Goal: Task Accomplishment & Management: Complete application form

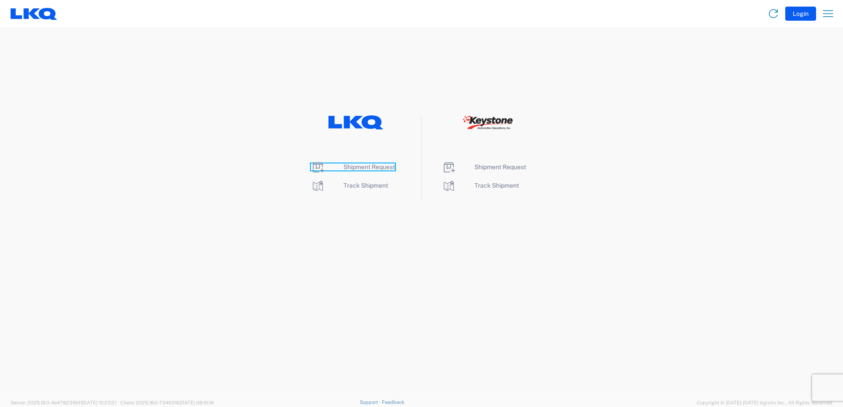
click at [372, 164] on span "Shipment Request" at bounding box center [369, 167] width 52 height 7
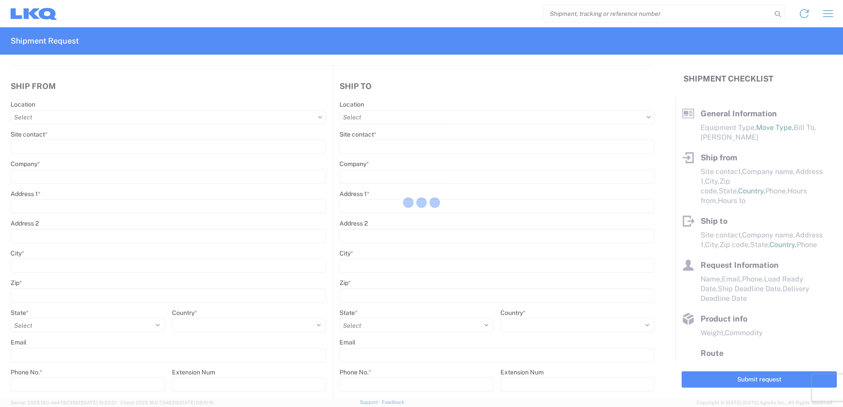
select select "FULL"
select select "LBS"
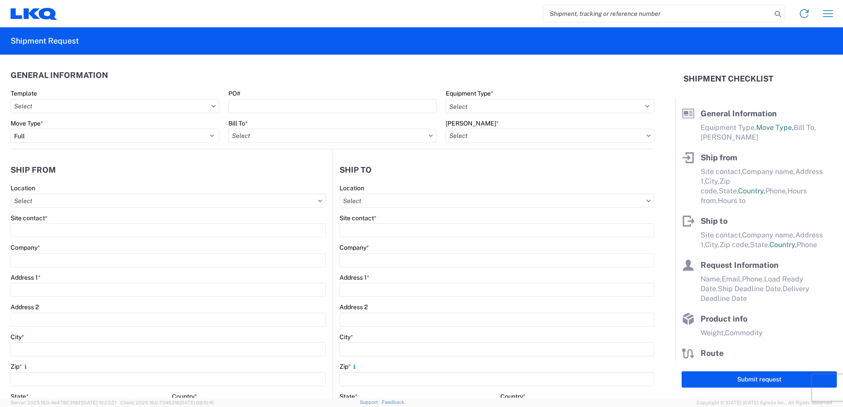
click at [125, 116] on agx-form-control-wrapper-v2 "Template" at bounding box center [115, 104] width 218 height 30
click at [124, 112] on input "Template" at bounding box center [115, 106] width 209 height 14
type input "1117"
click at [96, 146] on div "1117_Montgomery_1760_Houston" at bounding box center [90, 145] width 154 height 14
type input "1117_Montgomery_1760_Houston"
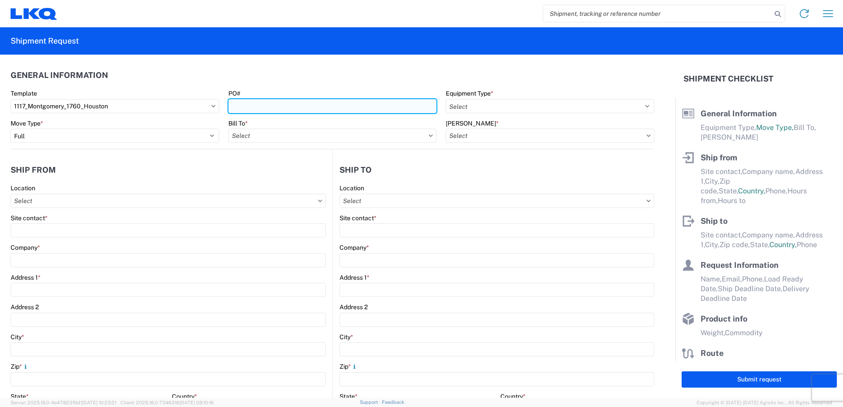
click at [313, 108] on input "PO#" at bounding box center [332, 106] width 209 height 14
type input "1117"
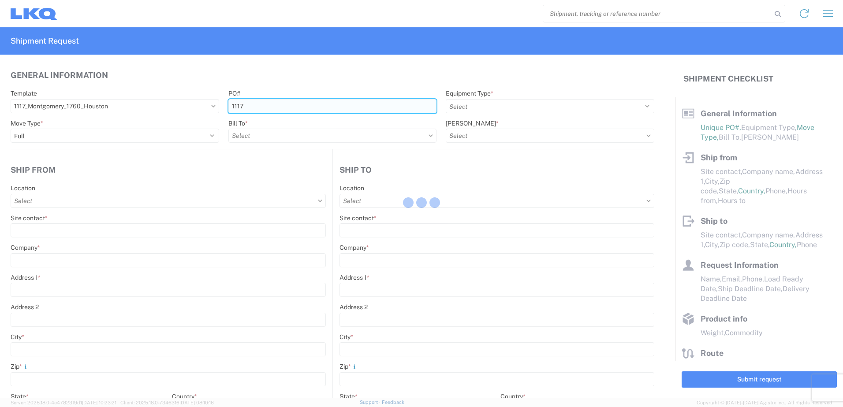
type input "Shipping"
type input "LKQ Montgomery, [GEOGRAPHIC_DATA]"
type input "[STREET_ADDRESS]"
type input "[PERSON_NAME]"
type input "36110"
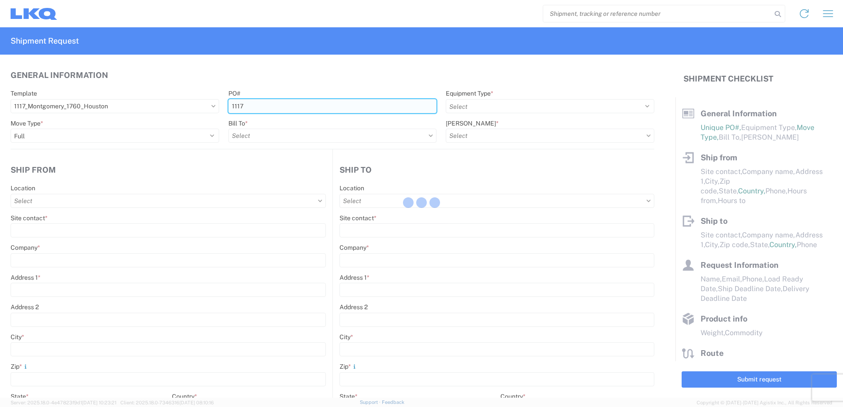
type input "Receiving"
type input "LKQ Best Core"
type input "[STREET_ADDRESS]"
type input "[GEOGRAPHIC_DATA]"
type input "77038"
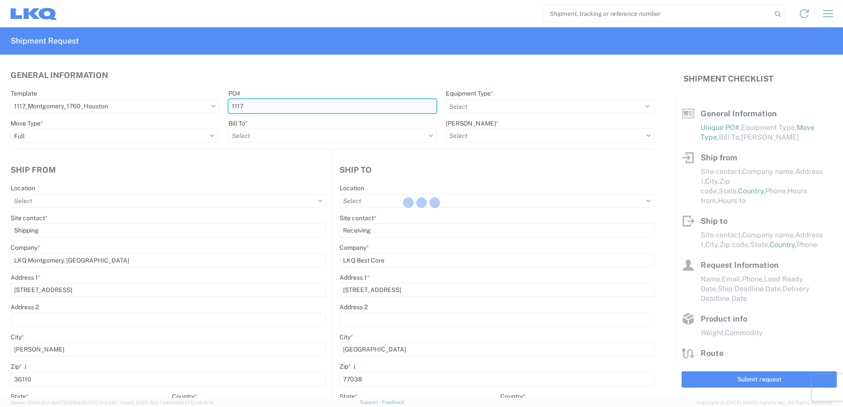
select select
type input "[DATE]"
type input "42000"
type input "Engines, Transmissions"
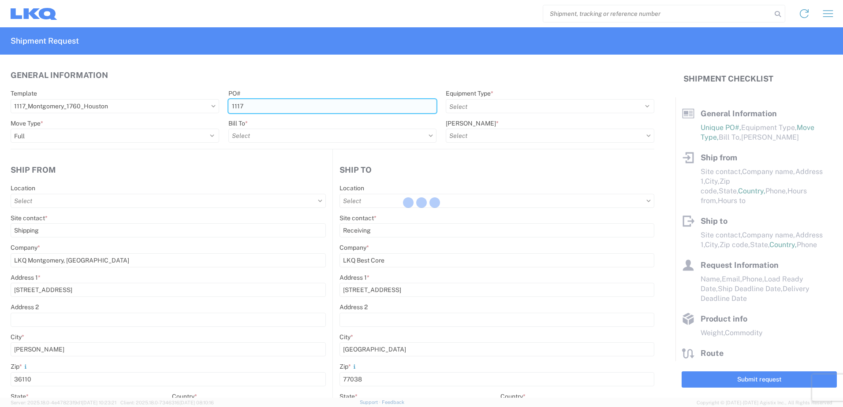
type input "1"
type input "12"
select select "IN"
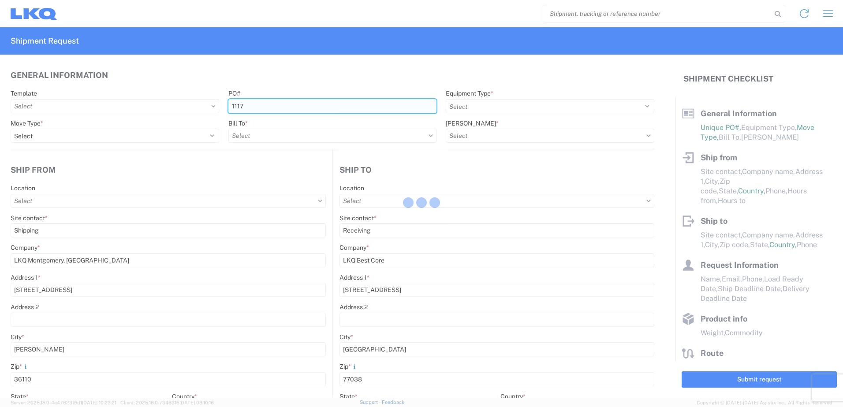
select select "US"
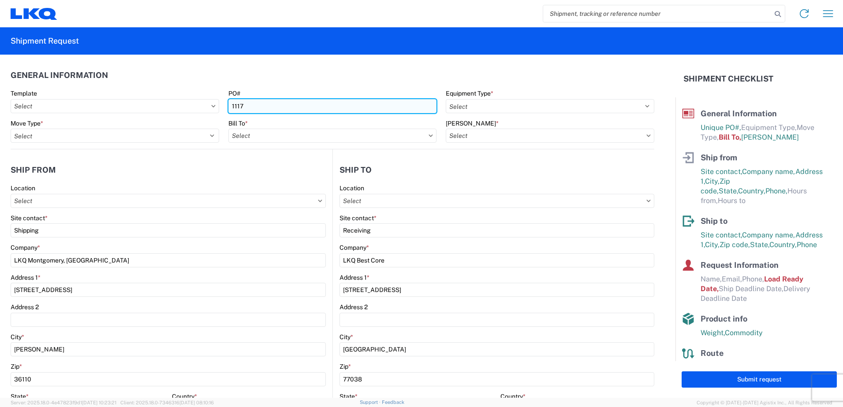
type input "1760 - LKQ Best Core"
type input "1117 - LKQ Montgomery AL"
type input "1760-1300-50180-0000 - 1760 Freight In - Cores"
type input "1117-0213"
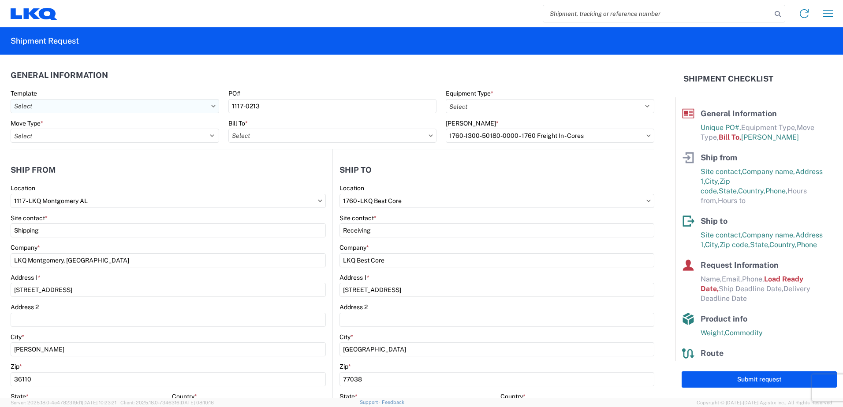
click at [152, 109] on input "Template" at bounding box center [115, 106] width 209 height 14
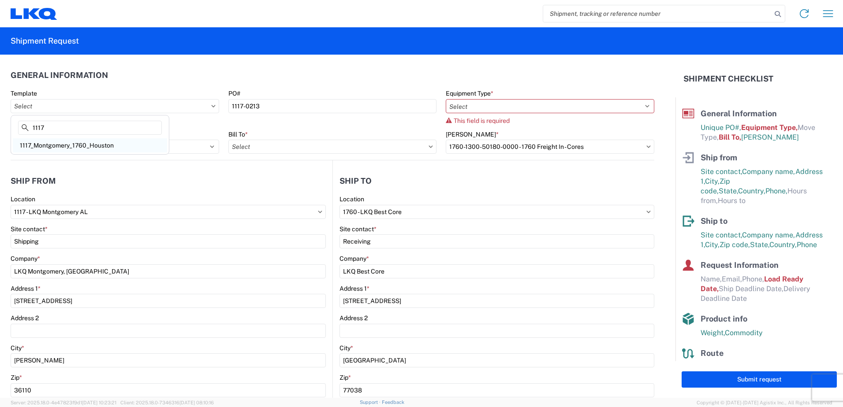
type input "1117"
click at [69, 142] on div "1117_Montgomery_1760_Houston" at bounding box center [90, 145] width 154 height 14
type input "1117_Montgomery_1760_Houston"
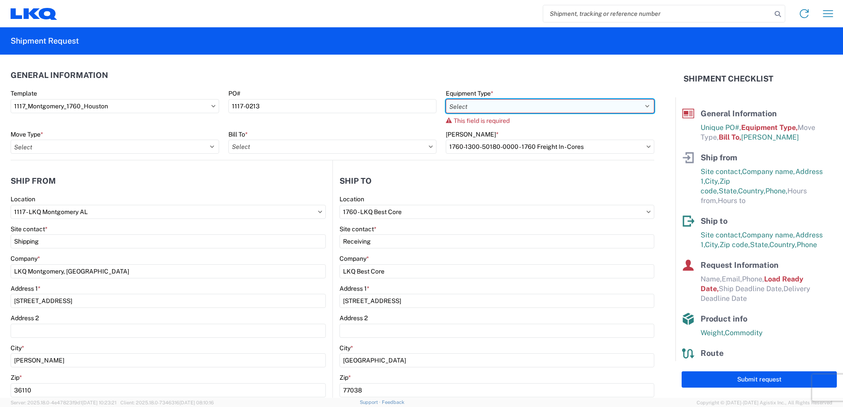
click at [532, 108] on select "Select 53’ Dry Van Flatbed Dropdeck (van) Lowboy (flatbed) Rail" at bounding box center [550, 106] width 209 height 14
select select "STDV"
click at [446, 99] on select "Select 53’ Dry Van Flatbed Dropdeck (van) Lowboy (flatbed) Rail" at bounding box center [550, 106] width 209 height 14
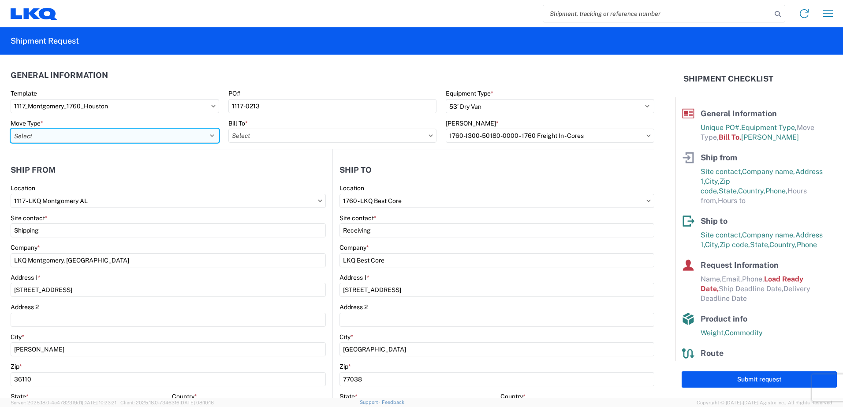
click at [190, 137] on select "Select Full Partial TL" at bounding box center [115, 136] width 209 height 14
select select "FULL"
click at [11, 129] on select "Select Full Partial TL" at bounding box center [115, 136] width 209 height 14
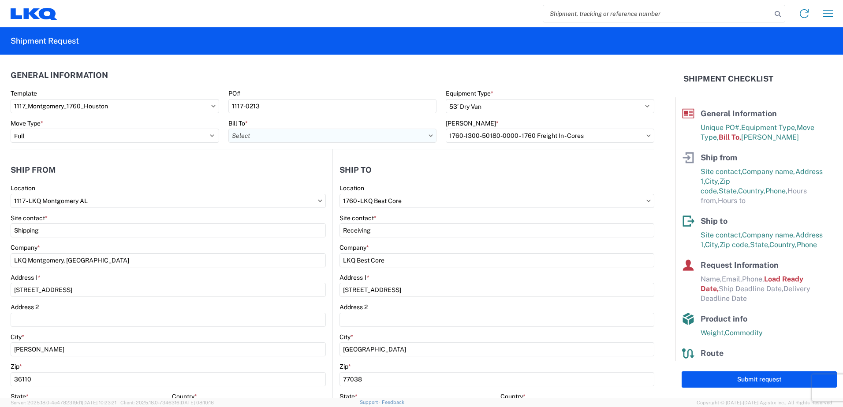
click at [277, 137] on input "Bill To *" at bounding box center [332, 136] width 209 height 14
type input "1760"
click at [302, 172] on div "1760 - LKQ Best Core" at bounding box center [305, 175] width 154 height 14
type input "1760 - LKQ Best Core"
click at [645, 137] on input "[PERSON_NAME] *" at bounding box center [550, 136] width 209 height 14
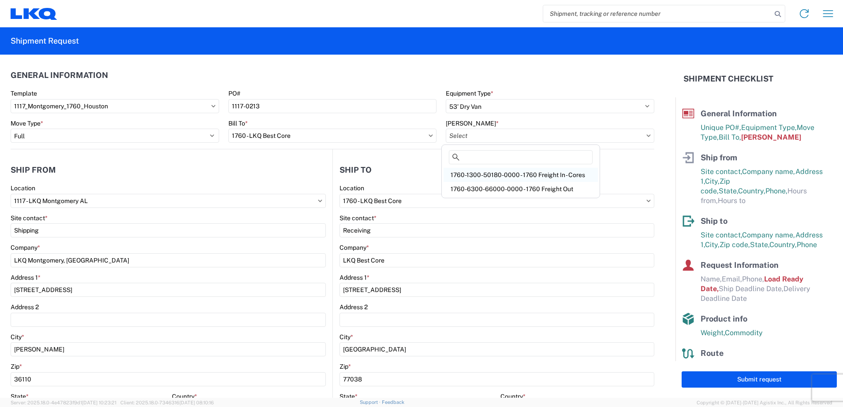
click at [503, 177] on div "1760-1300-50180-0000 - 1760 Freight In - Cores" at bounding box center [520, 175] width 154 height 14
type input "1760-1300-50180-0000 - 1760 Freight In - Cores"
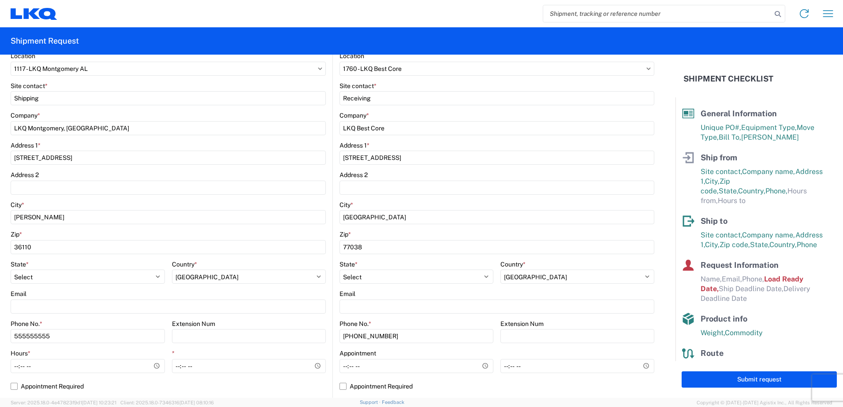
scroll to position [309, 0]
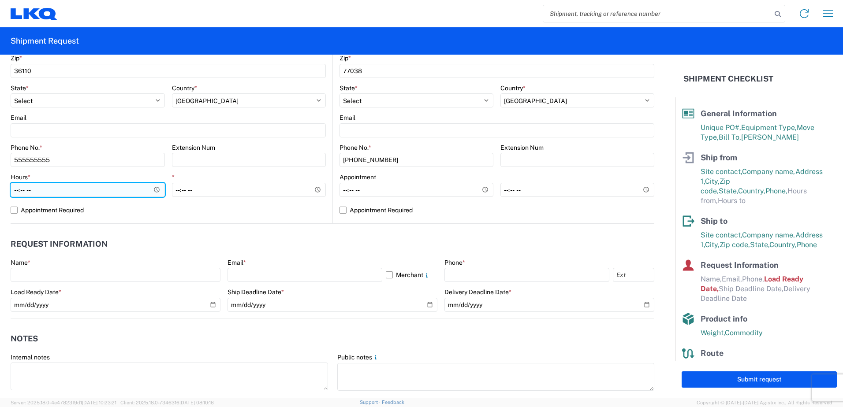
click at [155, 191] on input "Hours *" at bounding box center [88, 190] width 154 height 14
type input "08:00"
click at [169, 174] on div "Hours * 08:00 *" at bounding box center [168, 188] width 315 height 30
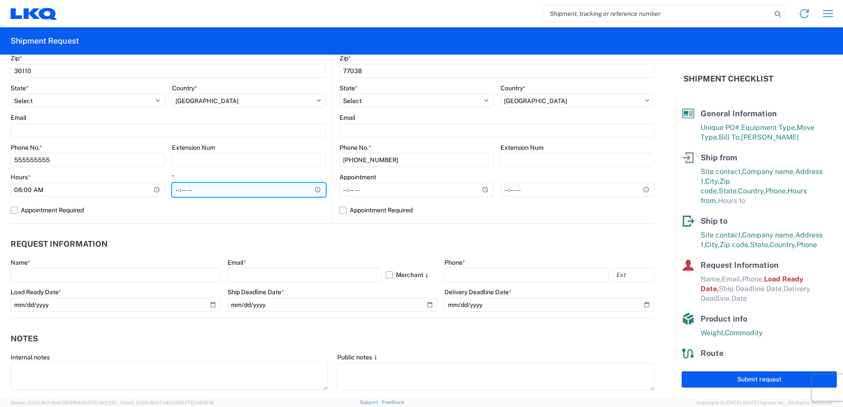
click at [313, 188] on input "*" at bounding box center [249, 190] width 154 height 14
type input "14:00"
click at [268, 175] on div "*" at bounding box center [249, 177] width 154 height 8
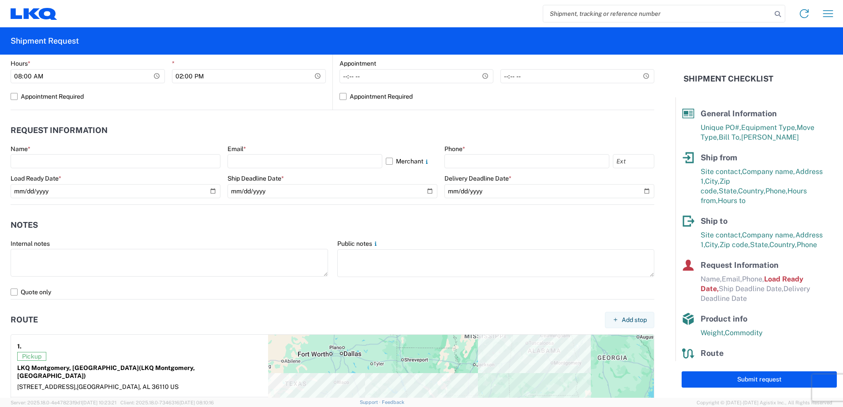
scroll to position [353, 0]
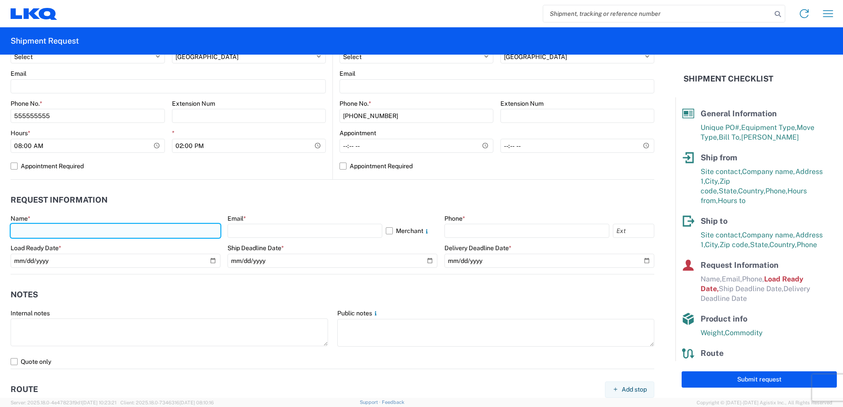
click at [66, 226] on input "text" at bounding box center [116, 231] width 210 height 14
type input "[PERSON_NAME]"
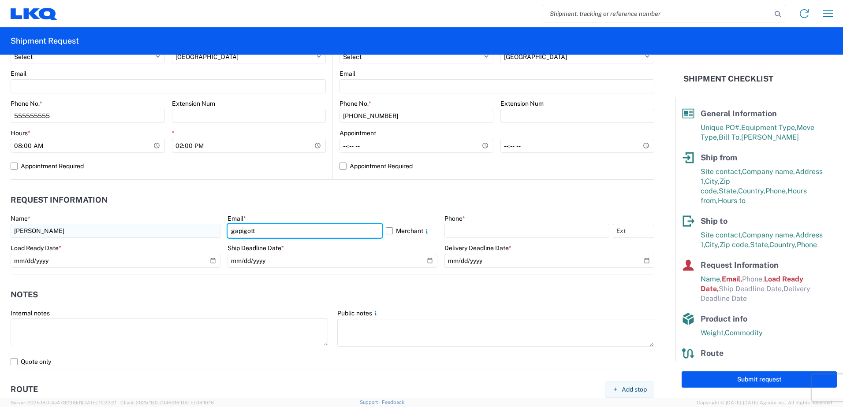
type input "[EMAIL_ADDRESS][DOMAIN_NAME]"
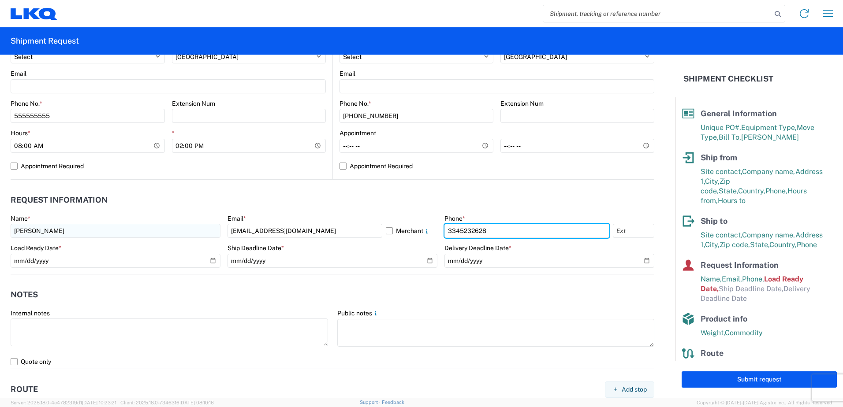
type input "3345232628"
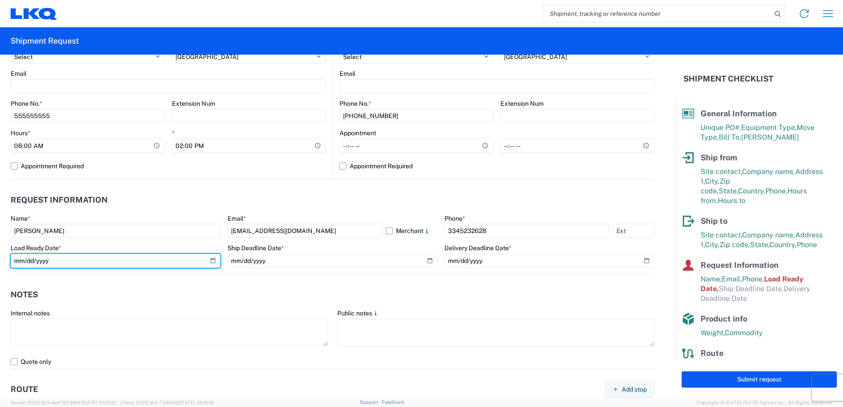
click at [210, 257] on input "[DATE]" at bounding box center [116, 261] width 210 height 14
type input "[DATE]"
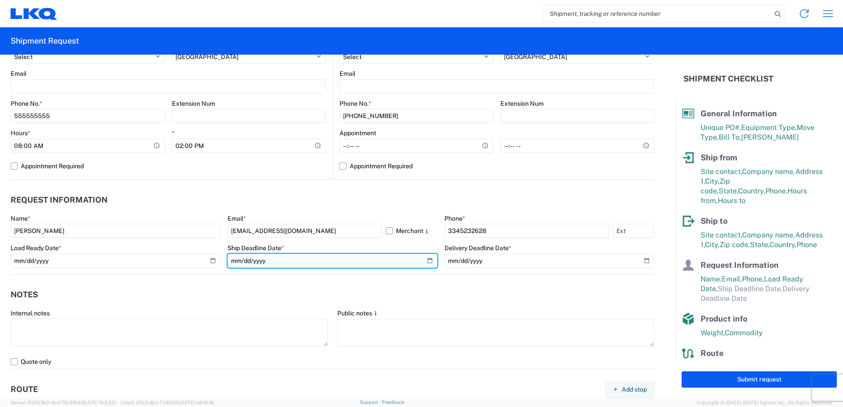
click at [424, 259] on input "date" at bounding box center [332, 261] width 210 height 14
type input "[DATE]"
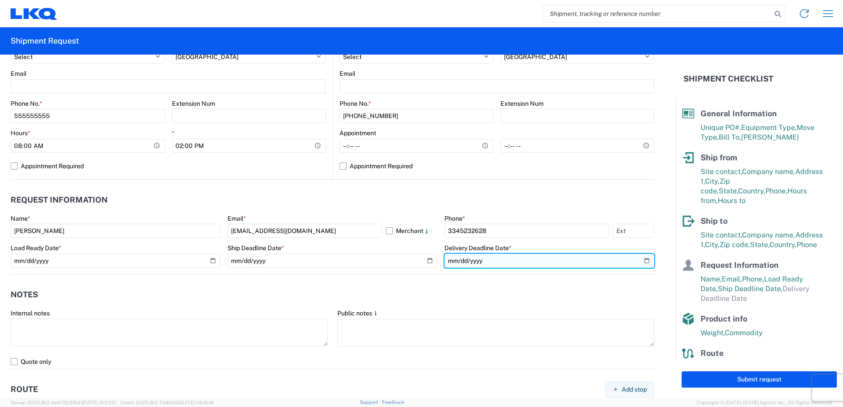
click at [638, 260] on input "date" at bounding box center [549, 261] width 210 height 14
type input "[DATE]"
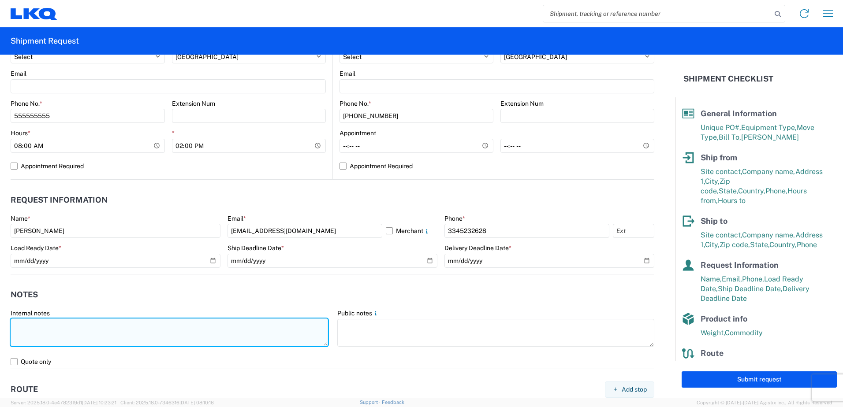
click at [204, 336] on textarea at bounding box center [169, 333] width 317 height 28
type textarea "m"
click at [209, 336] on textarea "may take up to 3 hours to load" at bounding box center [169, 333] width 317 height 28
click at [208, 335] on textarea "may take up to 3 hours to load" at bounding box center [169, 333] width 317 height 28
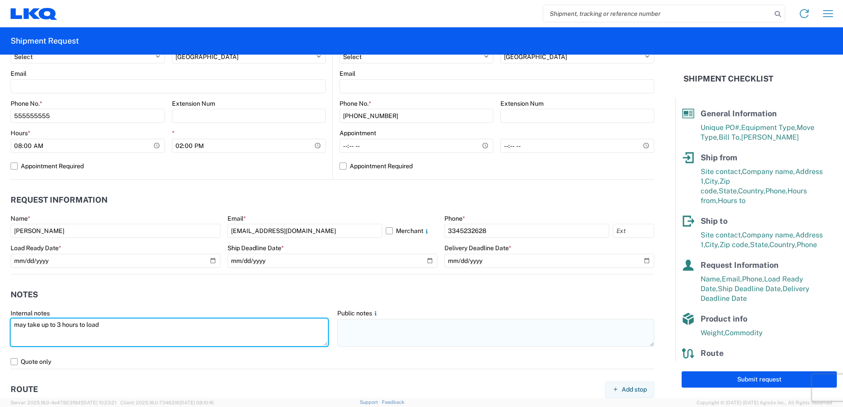
type textarea "may take up to 3 hours to load"
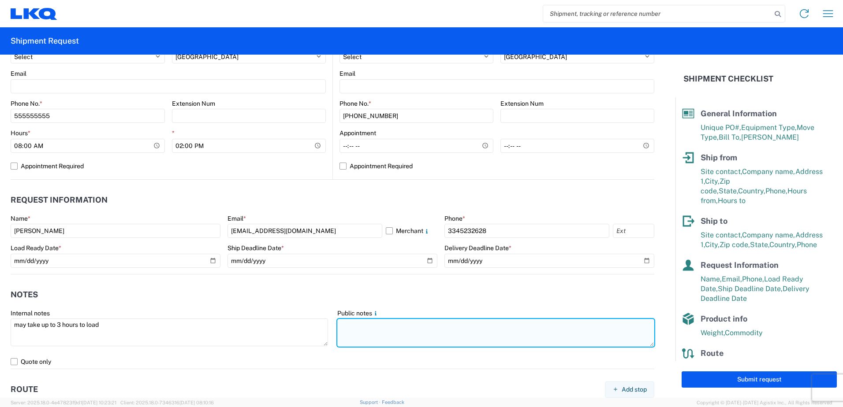
drag, startPoint x: 440, startPoint y: 338, endPoint x: 440, endPoint y: 332, distance: 6.2
click at [440, 336] on textarea at bounding box center [495, 333] width 317 height 28
paste textarea "may take up to 3 hours to load"
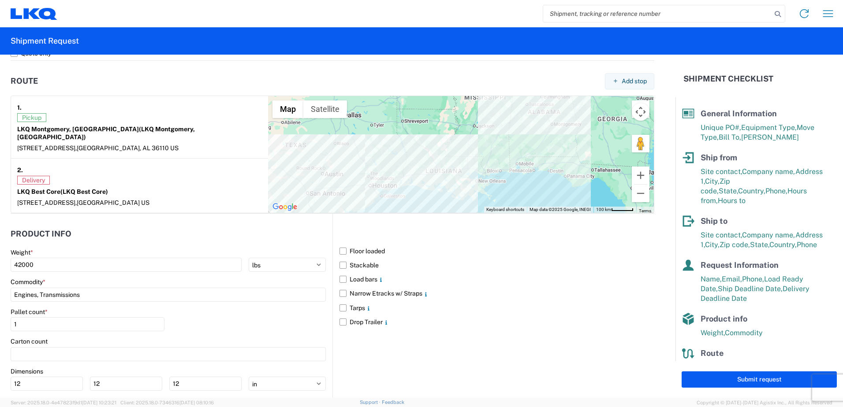
scroll to position [714, 0]
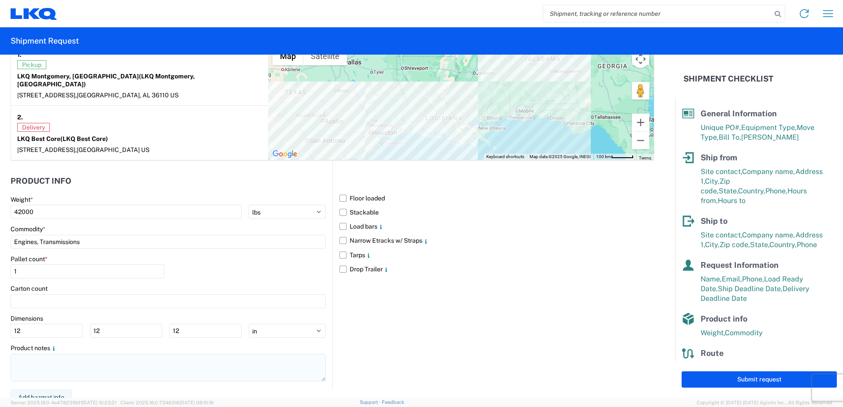
type textarea "may take up to 3 hours to load"
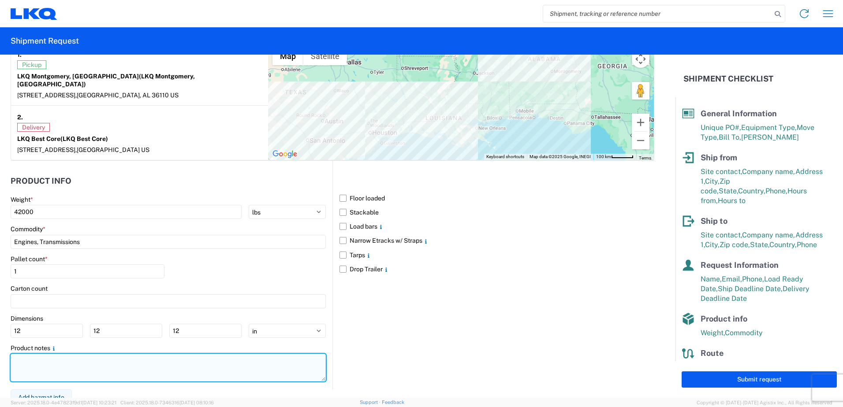
paste textarea "may take up to 3 hours to load"
type textarea "may take up to 3 hours to load"
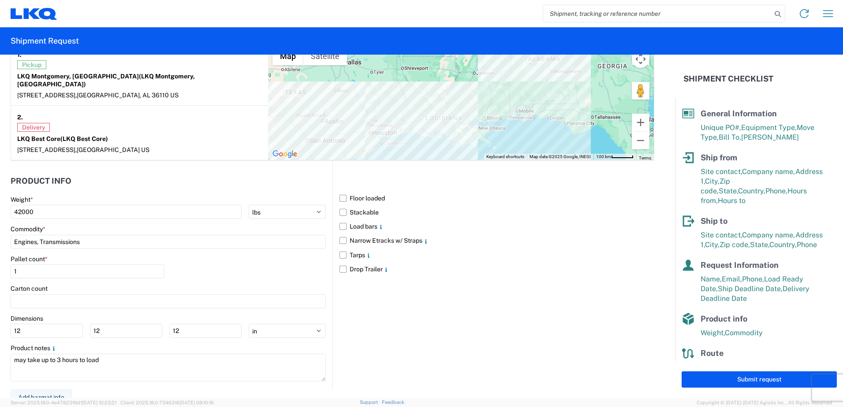
click at [340, 192] on label "Floor loaded" at bounding box center [496, 198] width 315 height 14
click at [0, 0] on input "Floor loaded" at bounding box center [0, 0] width 0 height 0
click at [738, 378] on button "Submit request" at bounding box center [759, 380] width 155 height 16
